Goal: Task Accomplishment & Management: Manage account settings

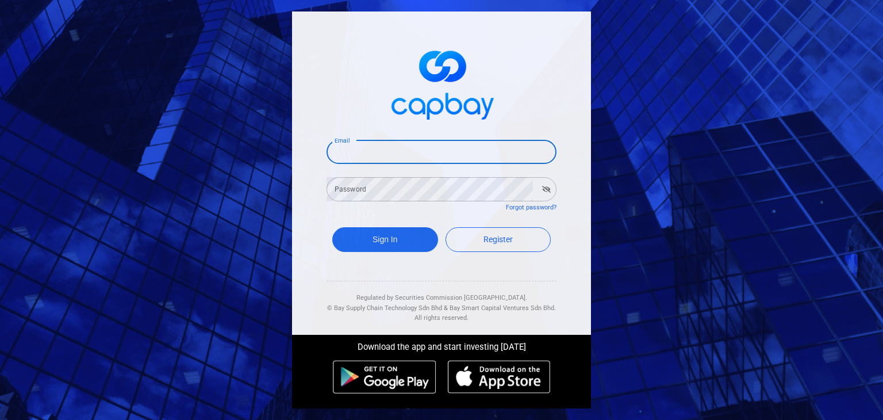
click at [384, 155] on input "Email" at bounding box center [442, 152] width 230 height 24
type input "[EMAIL_ADDRESS][DOMAIN_NAME]"
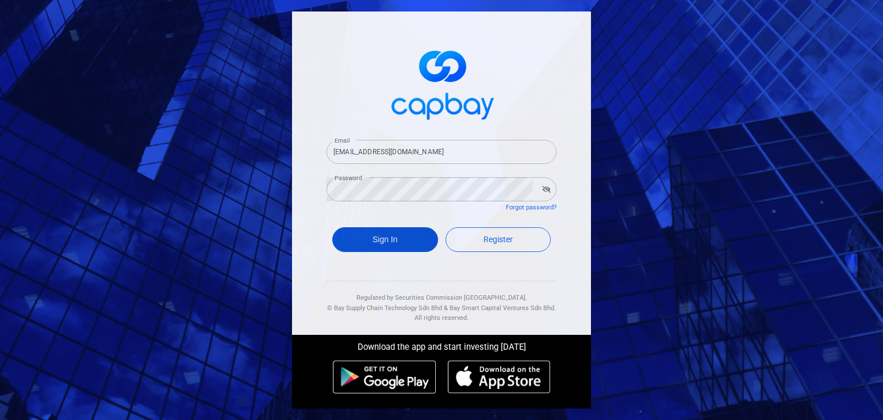
click at [354, 242] on button "Sign In" at bounding box center [385, 239] width 106 height 25
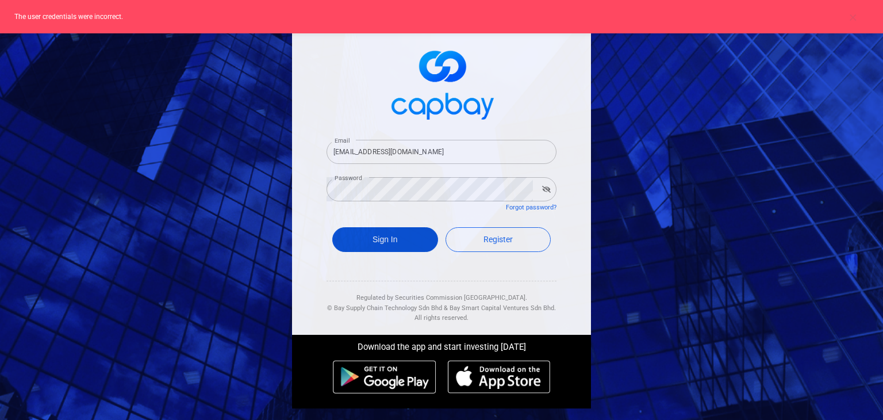
click at [354, 242] on button "Sign In" at bounding box center [385, 239] width 106 height 25
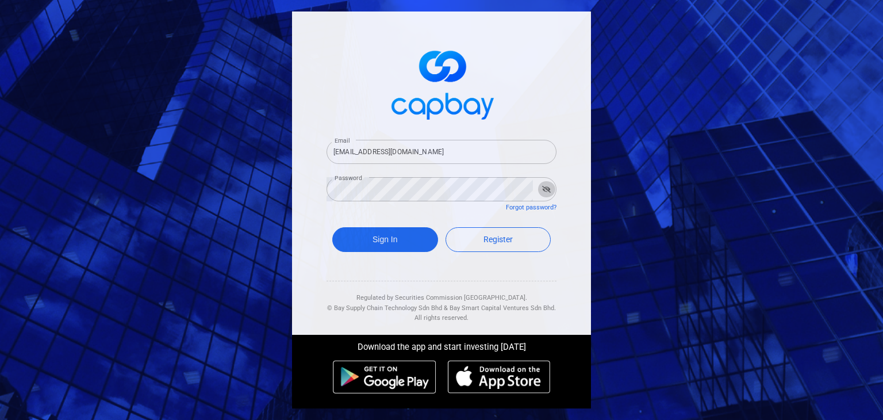
click at [546, 191] on icon "button" at bounding box center [546, 189] width 9 height 7
click at [81, 122] on div "Email [EMAIL_ADDRESS][DOMAIN_NAME] Email Password Password Forgot password? Sig…" at bounding box center [441, 210] width 883 height 420
click at [719, 203] on div "Email Email Password Password Forgot password? Sign In Register Regulated by Se…" at bounding box center [441, 210] width 883 height 420
